Goal: Information Seeking & Learning: Learn about a topic

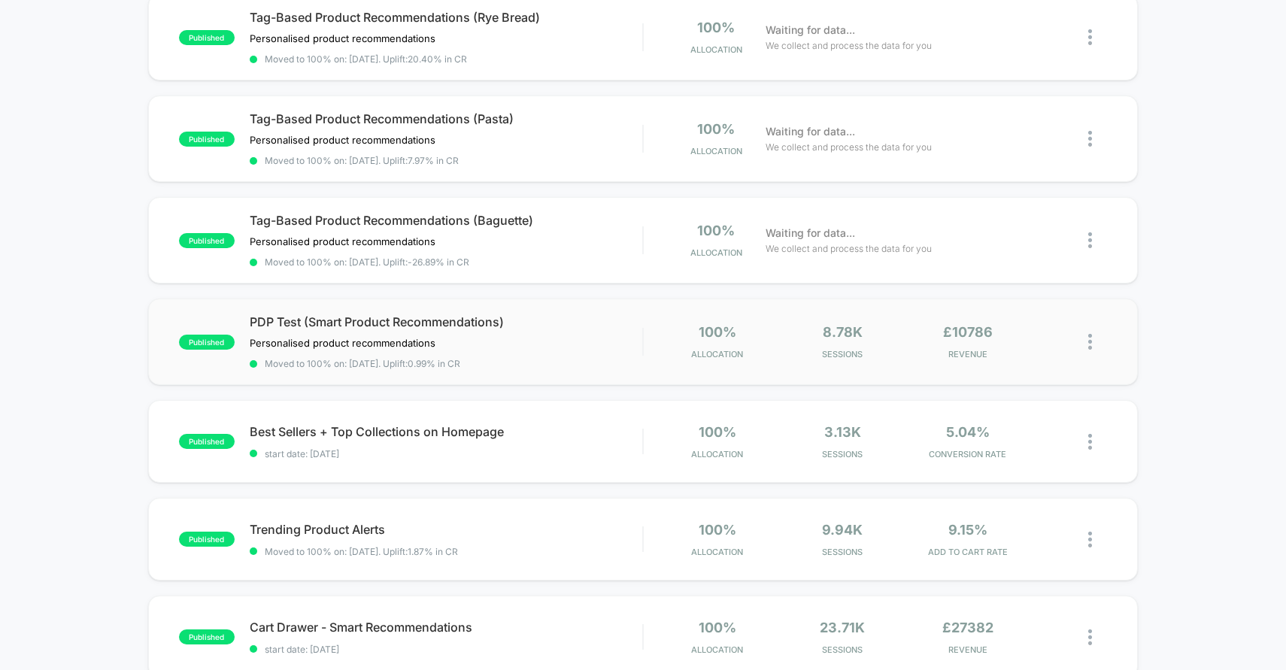
scroll to position [232, 0]
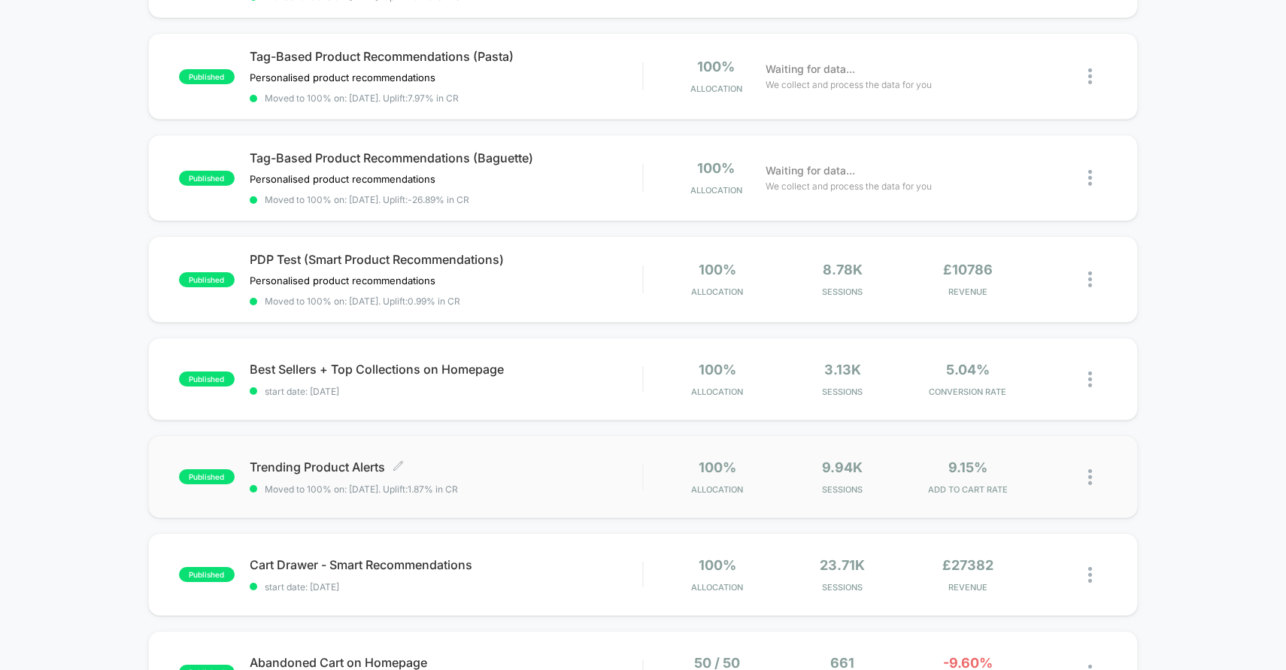
click at [528, 488] on span "Moved to 100% on: [DATE] . Uplift: 1.87% in CR" at bounding box center [446, 489] width 393 height 11
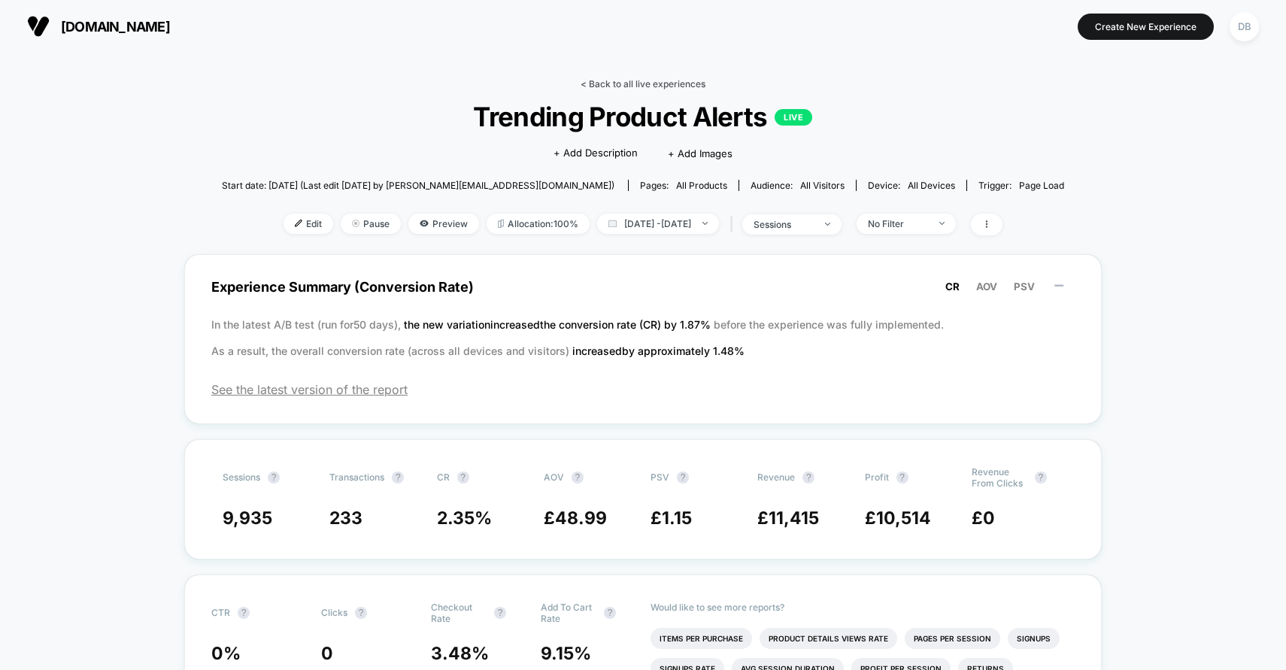
click at [597, 87] on link "< Back to all live experiences" at bounding box center [643, 83] width 125 height 11
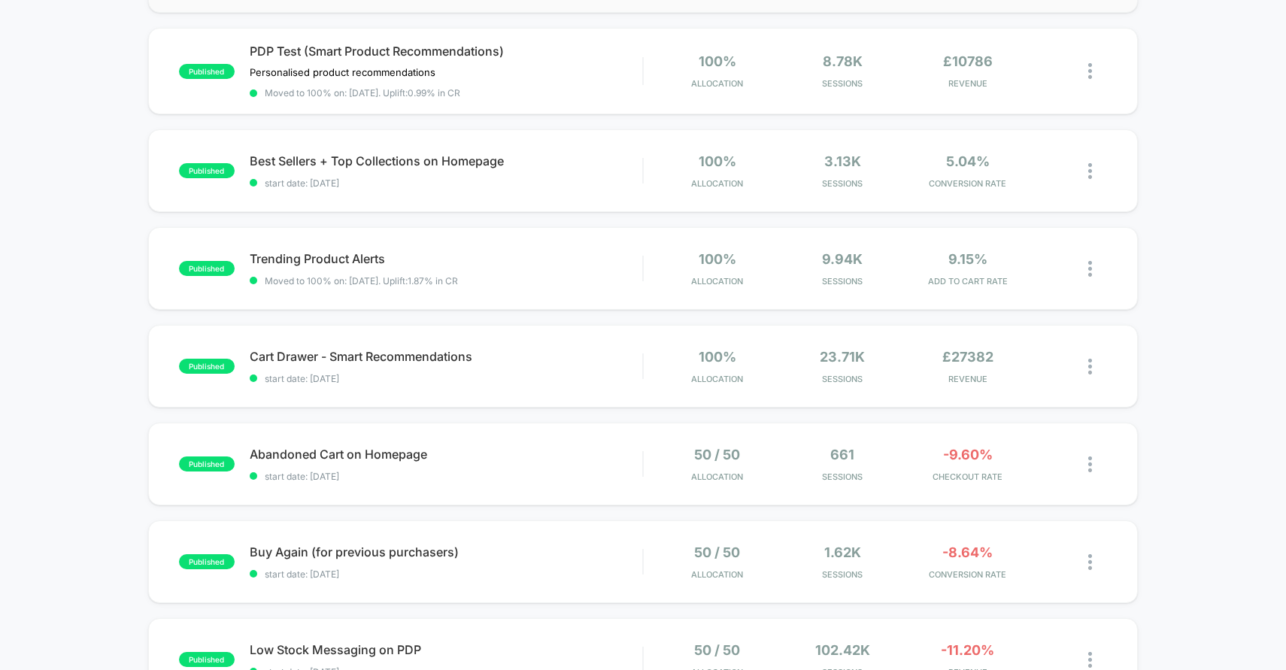
scroll to position [583, 0]
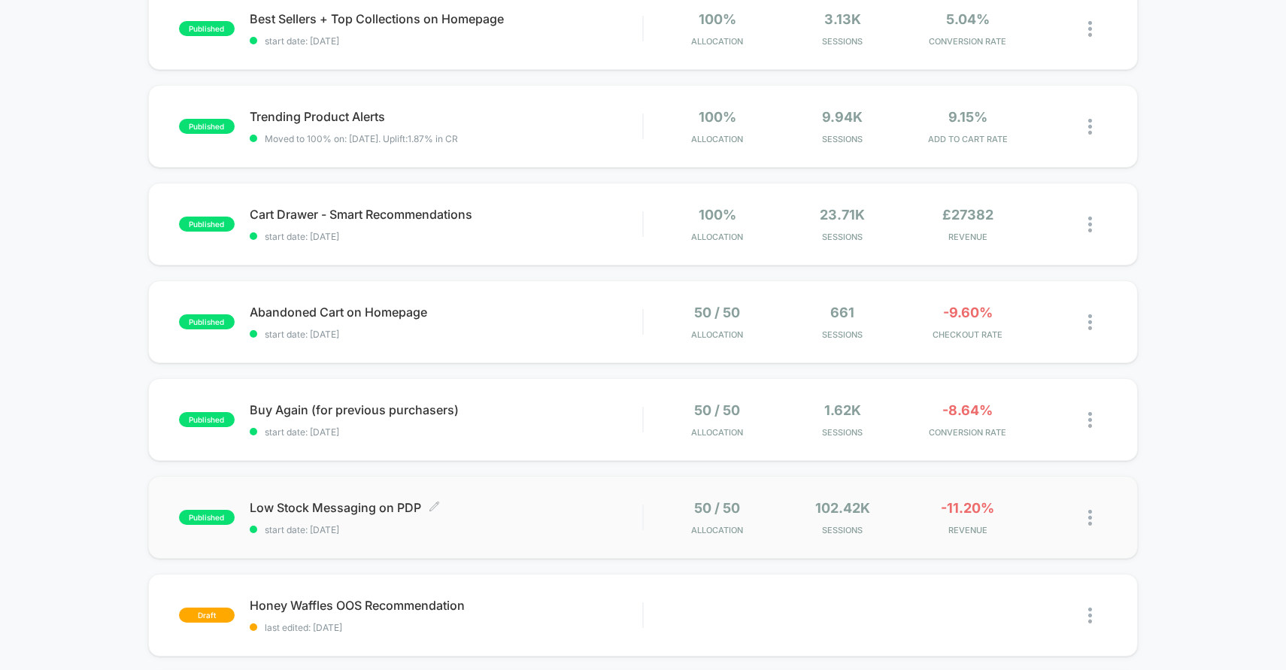
click at [599, 524] on span "start date: [DATE]" at bounding box center [446, 529] width 393 height 11
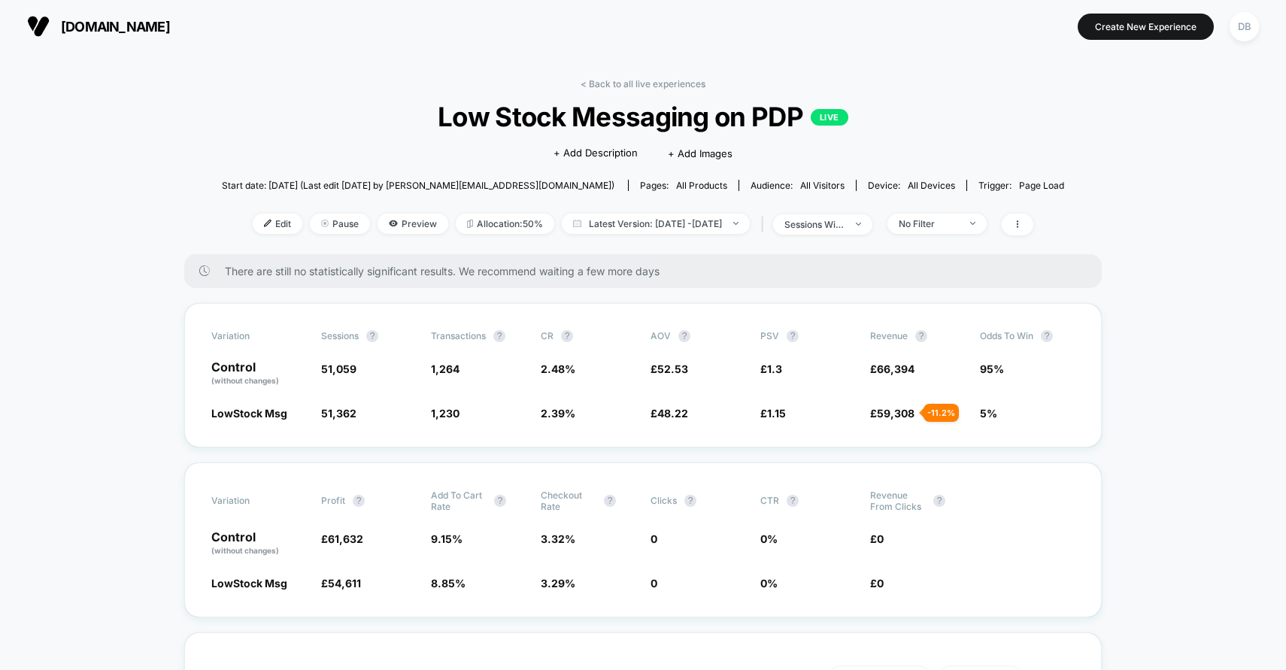
click at [604, 89] on div "< Back to all live experiences Low Stock Messaging on PDP LIVE Click to edit ex…" at bounding box center [643, 166] width 842 height 176
click at [610, 81] on link "< Back to all live experiences" at bounding box center [643, 83] width 125 height 11
